Goal: Connect with others: Connect with others

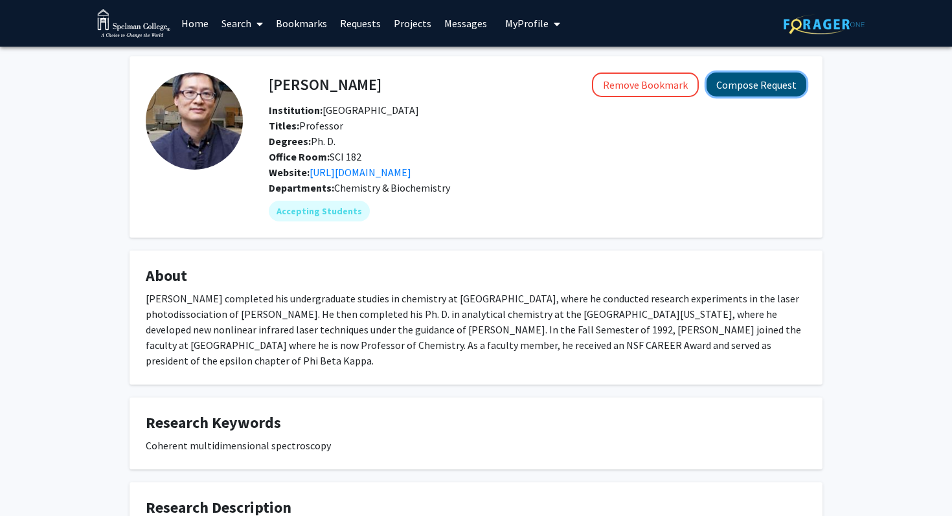
click at [762, 94] on button "Compose Request" at bounding box center [757, 85] width 100 height 24
click at [766, 88] on button "Compose Request" at bounding box center [757, 85] width 100 height 24
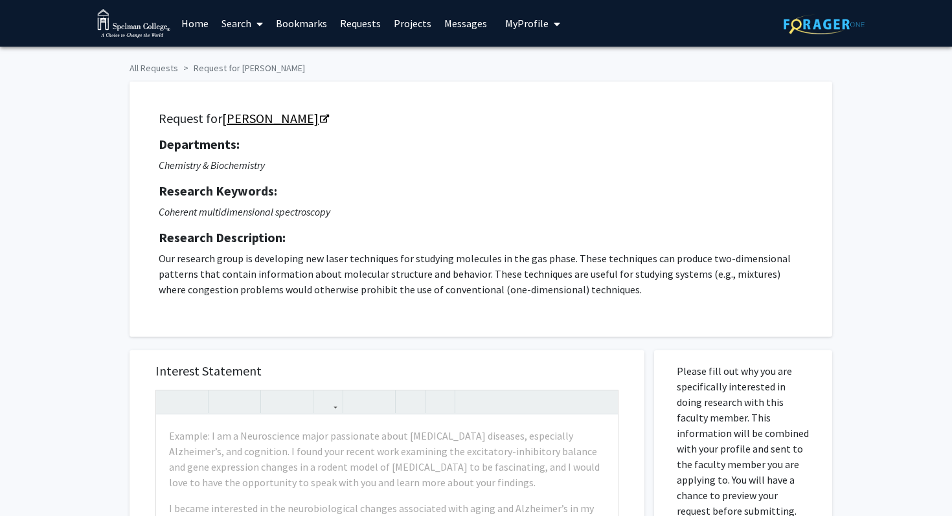
click at [320, 121] on icon "Opens in a new tab" at bounding box center [324, 119] width 9 height 8
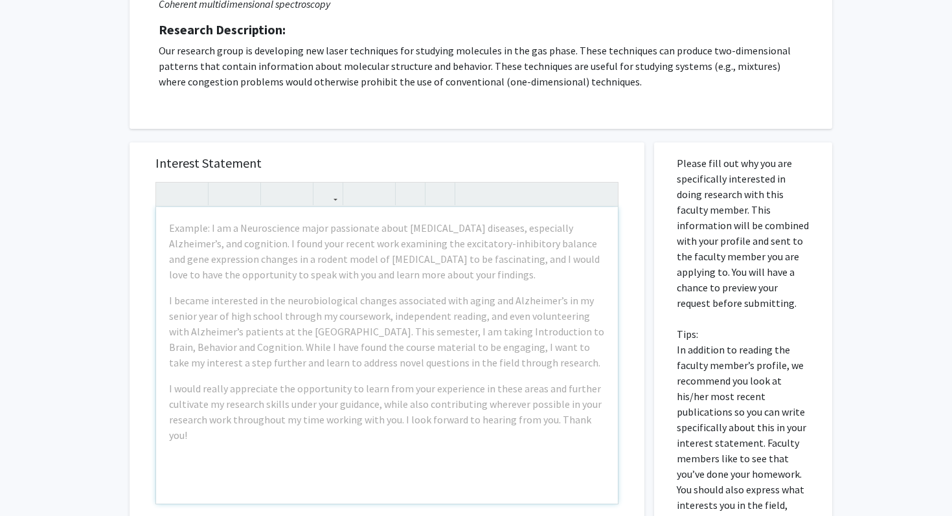
scroll to position [79, 0]
